Goal: Understand process/instructions: Learn how to perform a task or action

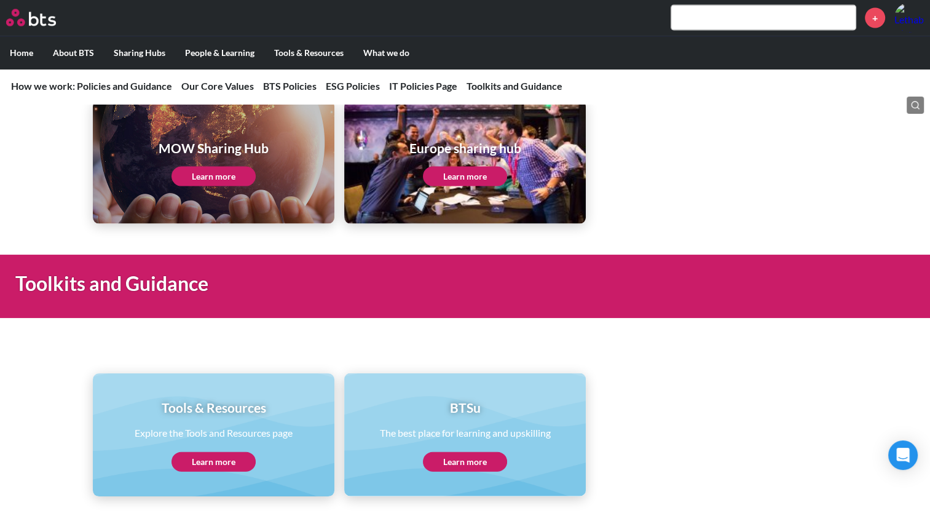
scroll to position [2468, 0]
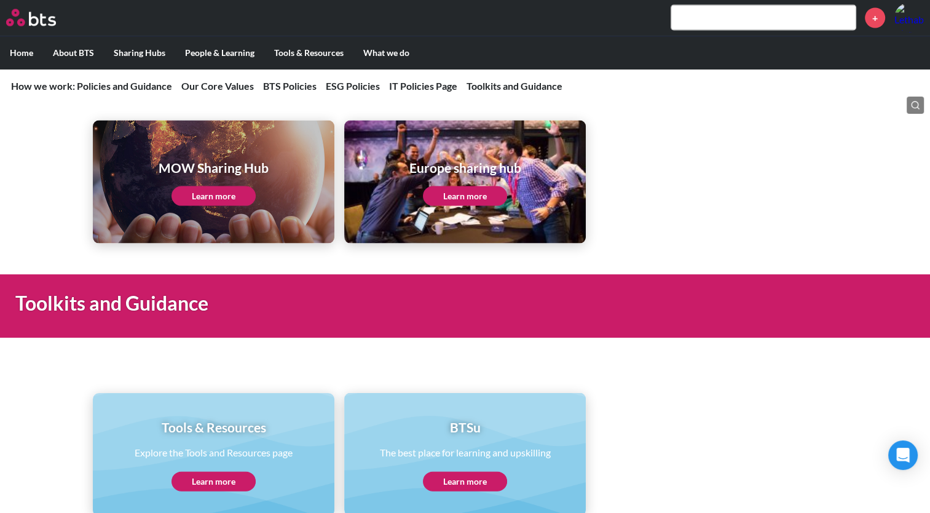
click at [213, 186] on link "Learn more" at bounding box center [214, 196] width 84 height 20
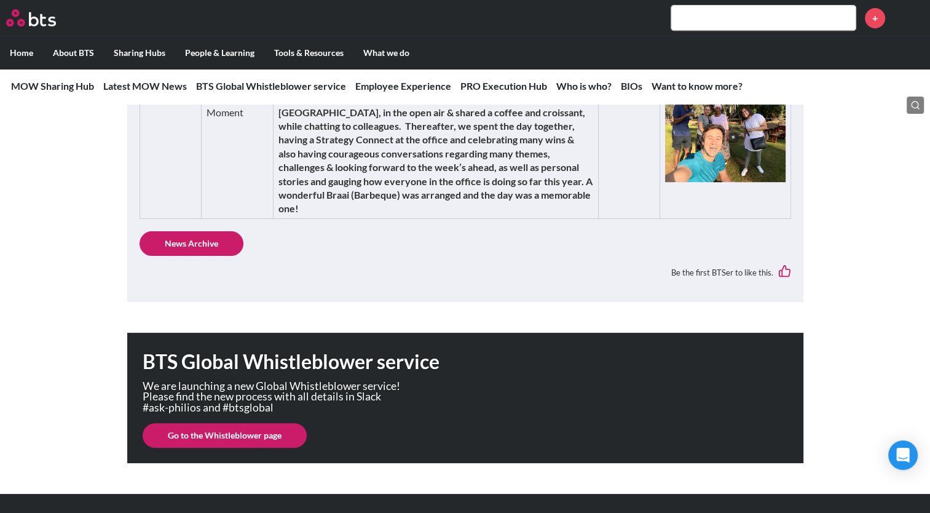
scroll to position [553, 0]
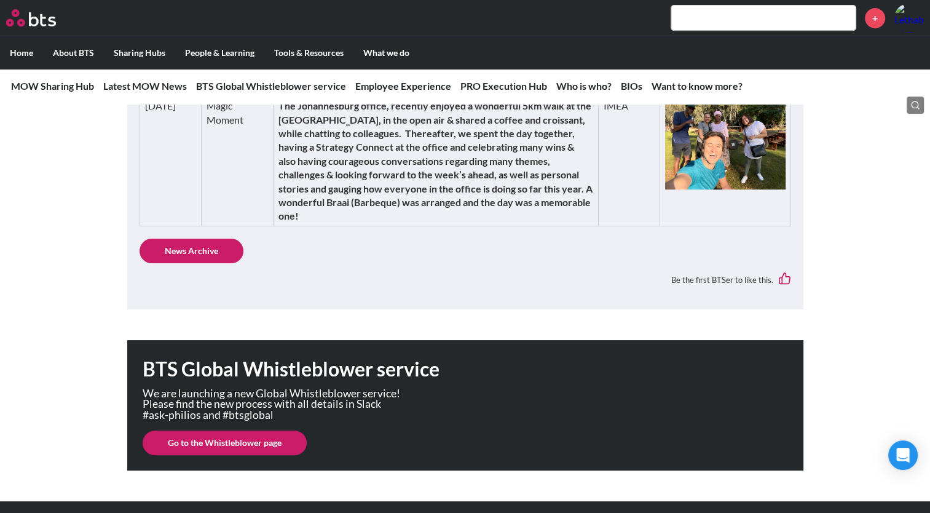
click at [213, 449] on link "Go to the Whistleblower page" at bounding box center [225, 442] width 164 height 25
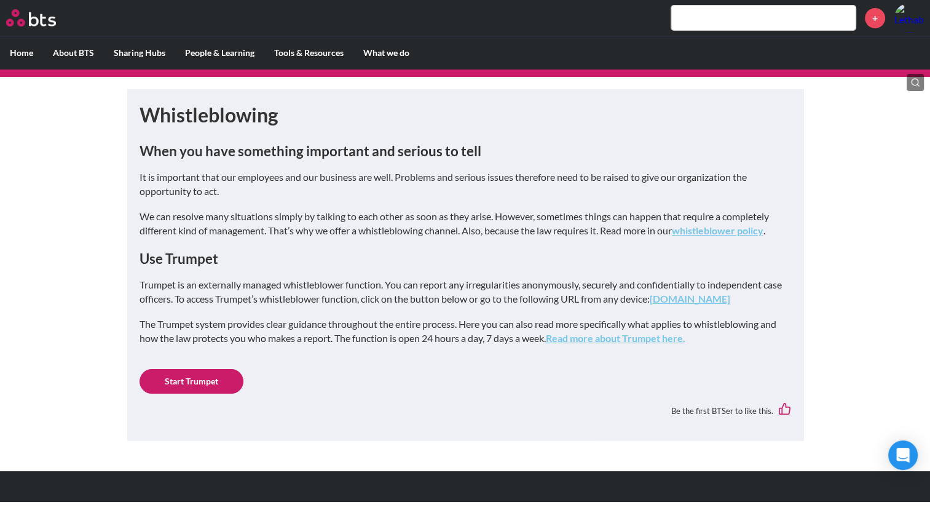
scroll to position [141, 0]
click at [232, 378] on link "Start Trumpet" at bounding box center [192, 381] width 104 height 25
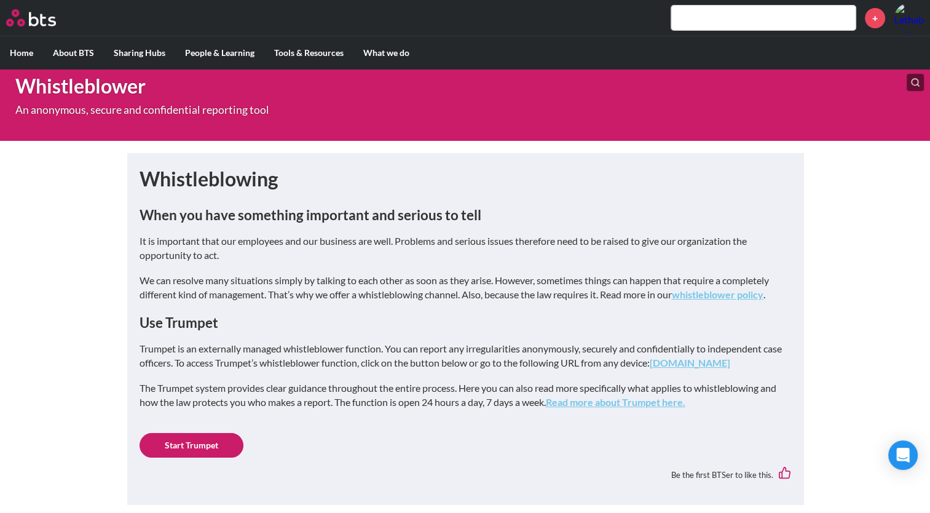
scroll to position [0, 0]
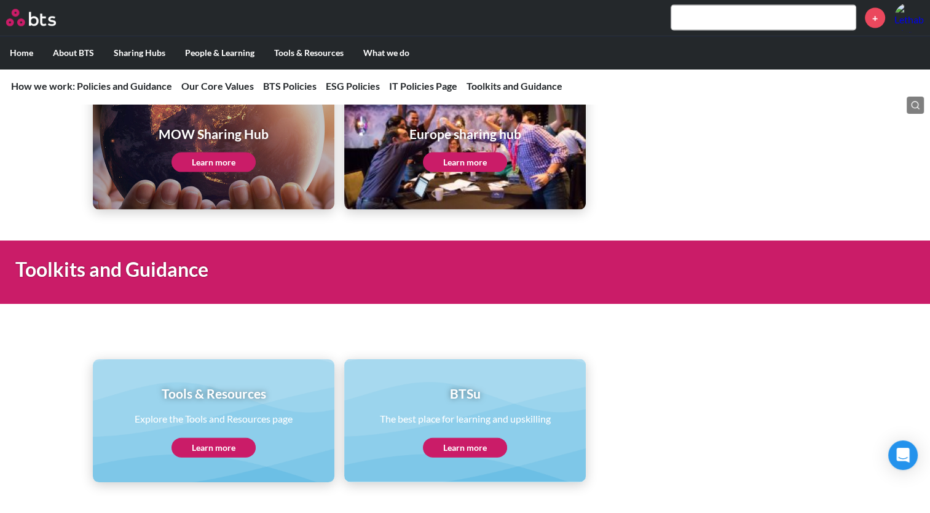
scroll to position [2530, 0]
